Goal: Task Accomplishment & Management: Complete application form

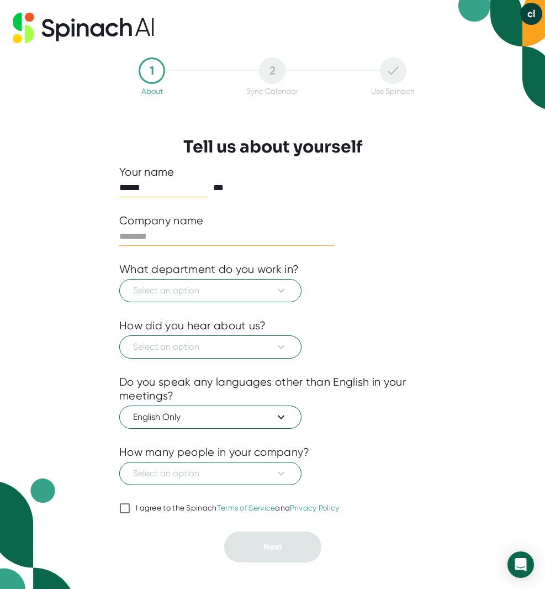
click at [180, 235] on input "text" at bounding box center [226, 237] width 215 height 18
click at [216, 288] on span "Select an option" at bounding box center [210, 290] width 155 height 13
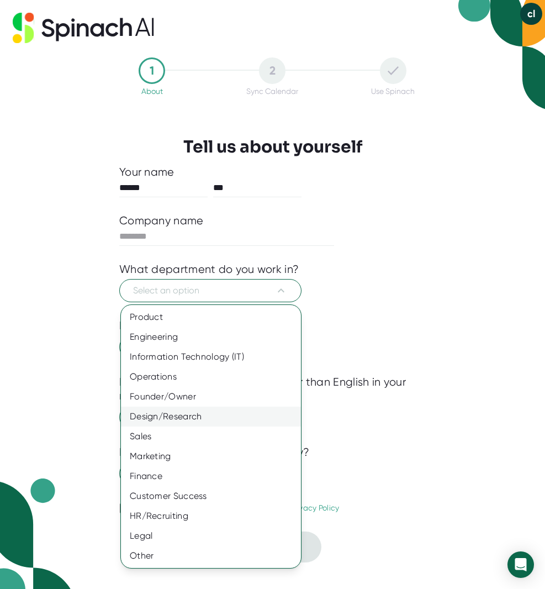
click at [225, 411] on div "Design/Research" at bounding box center [211, 416] width 180 height 20
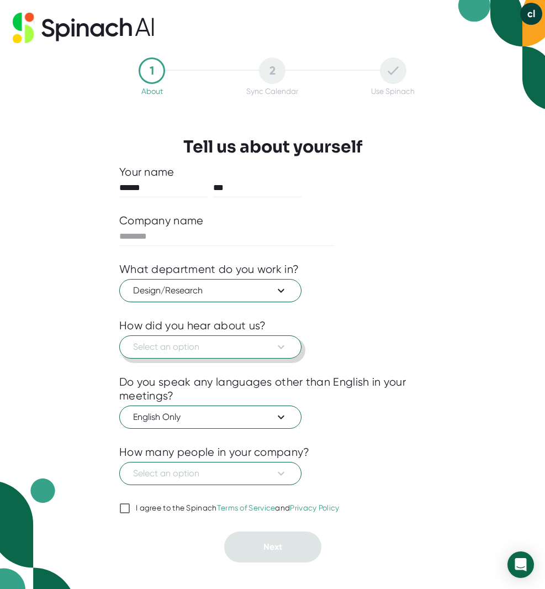
click at [188, 342] on span "Select an option" at bounding box center [210, 346] width 155 height 13
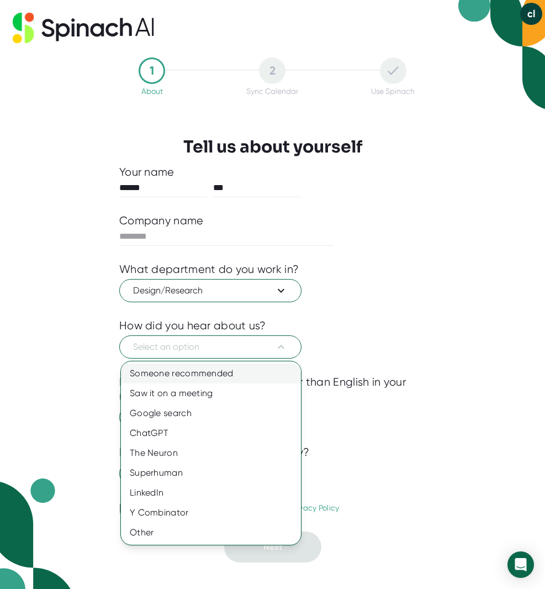
click at [179, 376] on div "Someone recommended" at bounding box center [211, 373] width 180 height 20
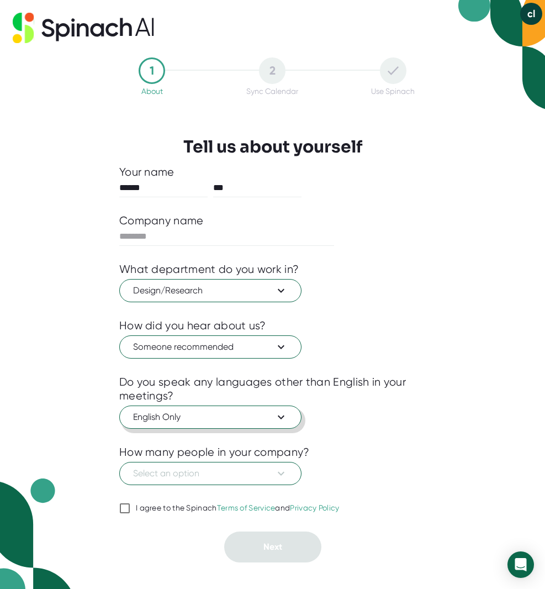
click at [194, 414] on span "English Only" at bounding box center [210, 416] width 155 height 13
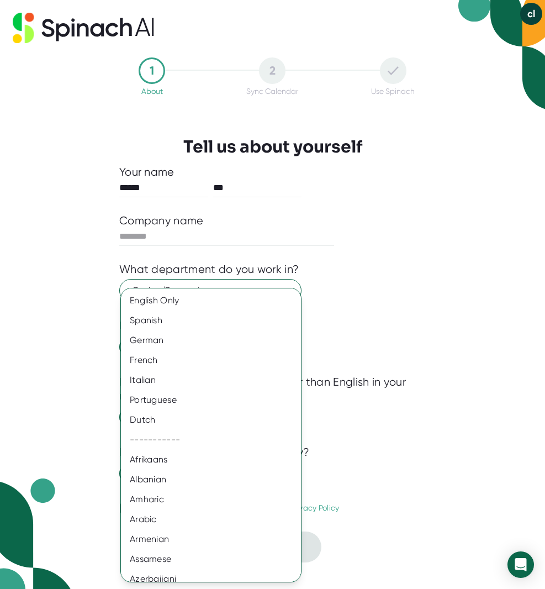
click at [410, 440] on div at bounding box center [272, 294] width 545 height 589
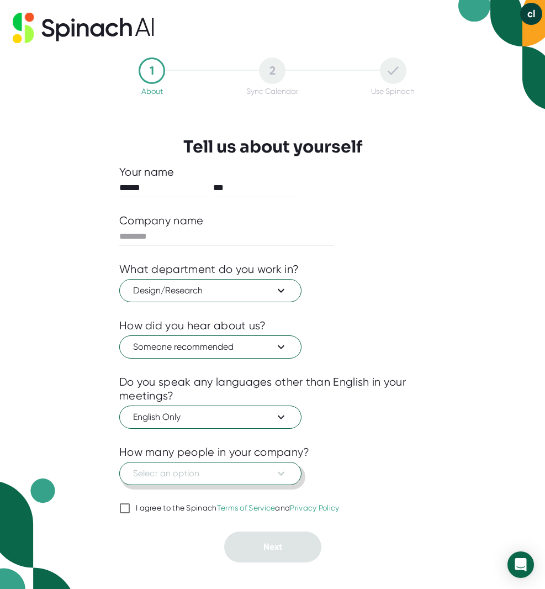
click at [243, 473] on span "Select an option" at bounding box center [210, 473] width 155 height 13
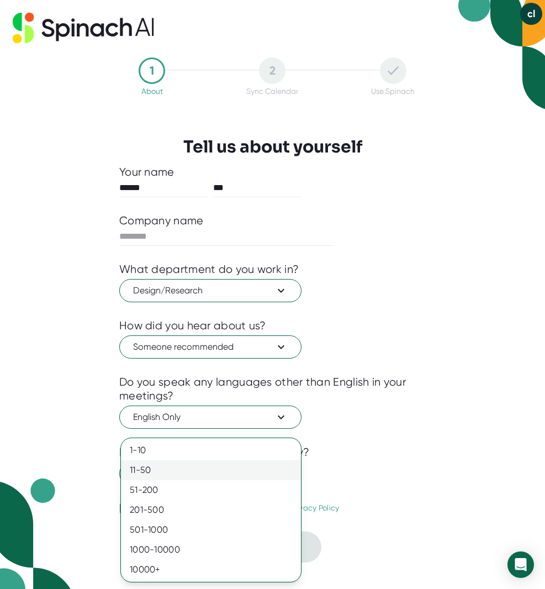
click at [235, 468] on div "11-50" at bounding box center [211, 470] width 180 height 20
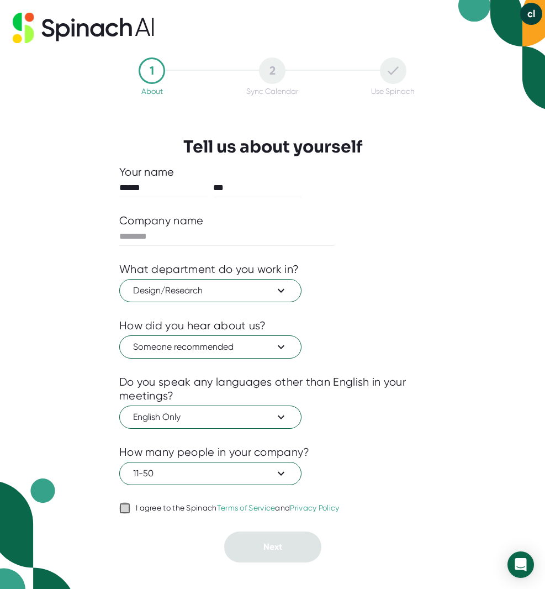
click at [124, 510] on input "I agree to the Spinach Terms of Service and Privacy Policy" at bounding box center [124, 507] width 11 height 13
checkbox input "true"
click at [157, 240] on input "text" at bounding box center [226, 237] width 215 height 18
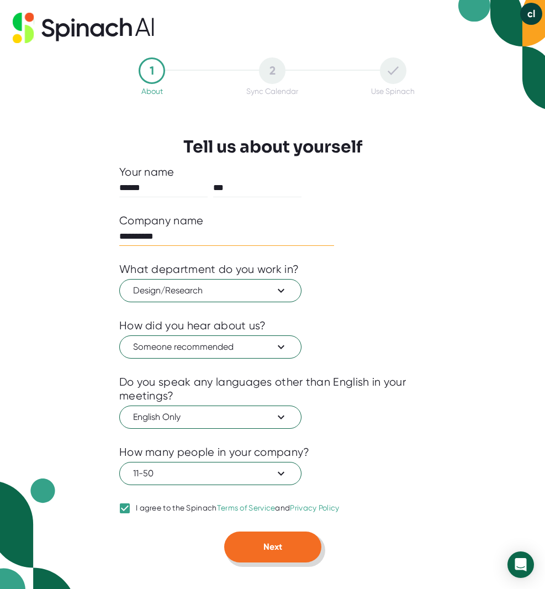
type input "**********"
click at [267, 553] on button "Next" at bounding box center [272, 546] width 97 height 31
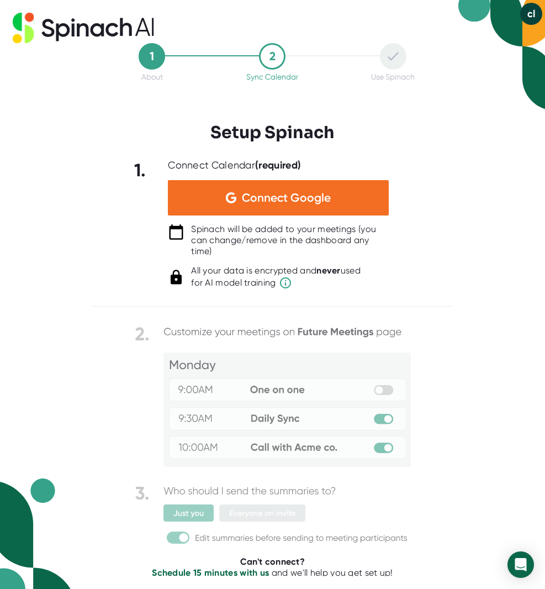
scroll to position [2, 0]
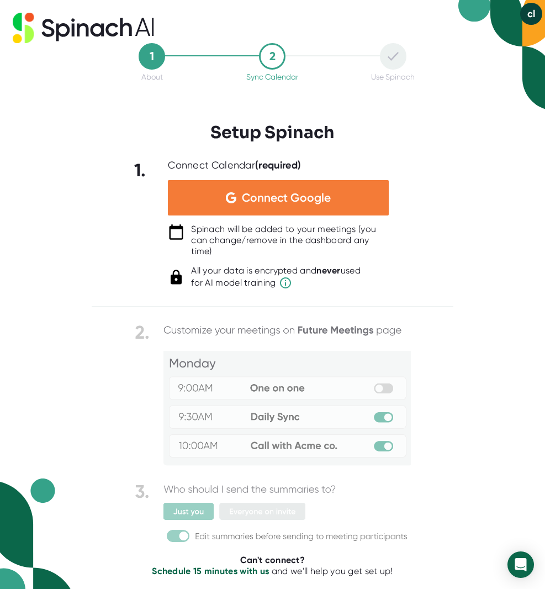
click at [273, 206] on div "Connect Google" at bounding box center [278, 197] width 221 height 35
